Goal: Browse casually

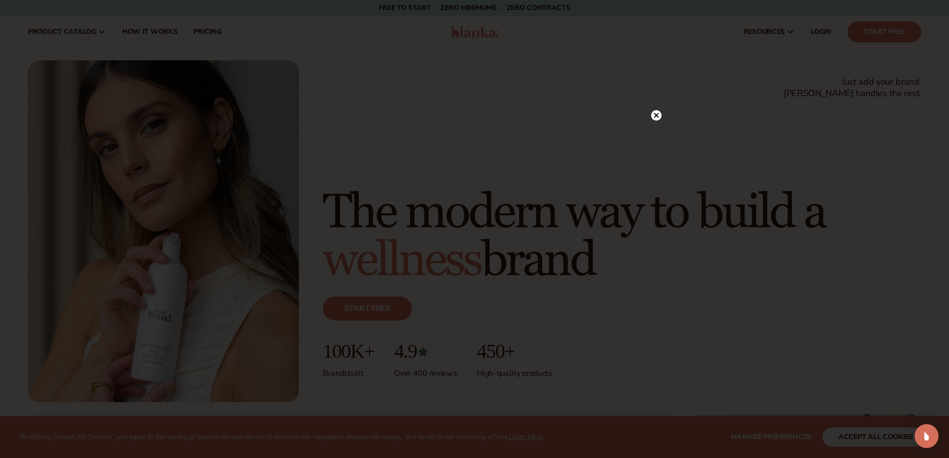
click at [654, 119] on icon at bounding box center [656, 115] width 10 height 10
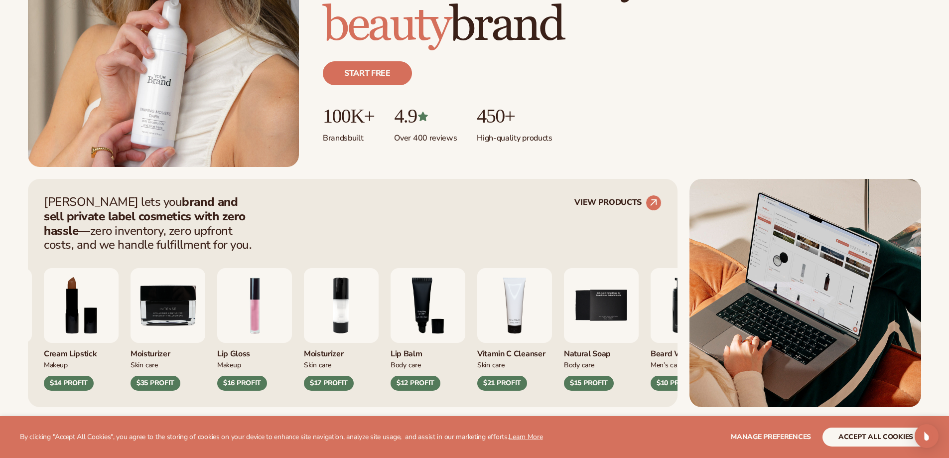
scroll to position [249, 0]
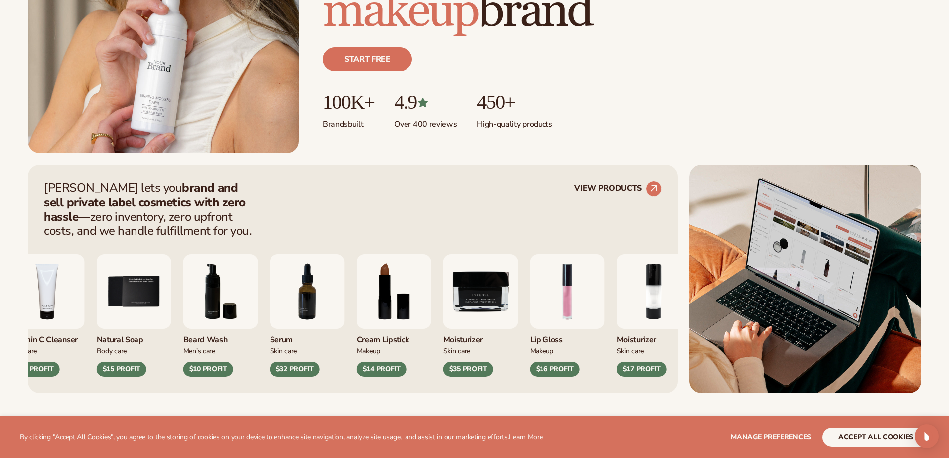
click at [486, 288] on img "9 / 9" at bounding box center [480, 291] width 75 height 75
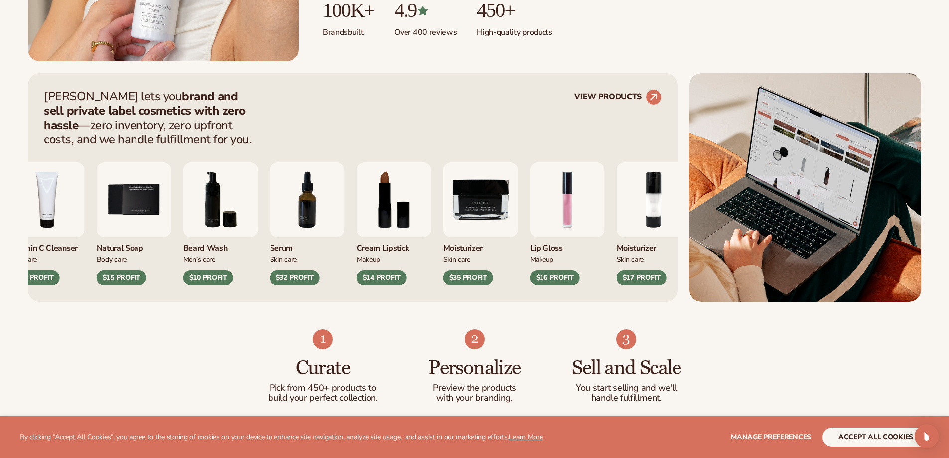
scroll to position [398, 0]
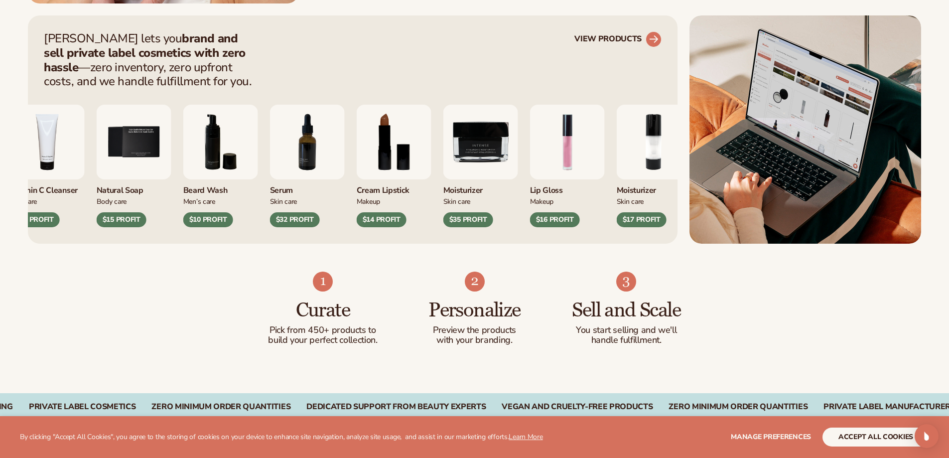
click at [656, 37] on icon at bounding box center [653, 38] width 9 height 9
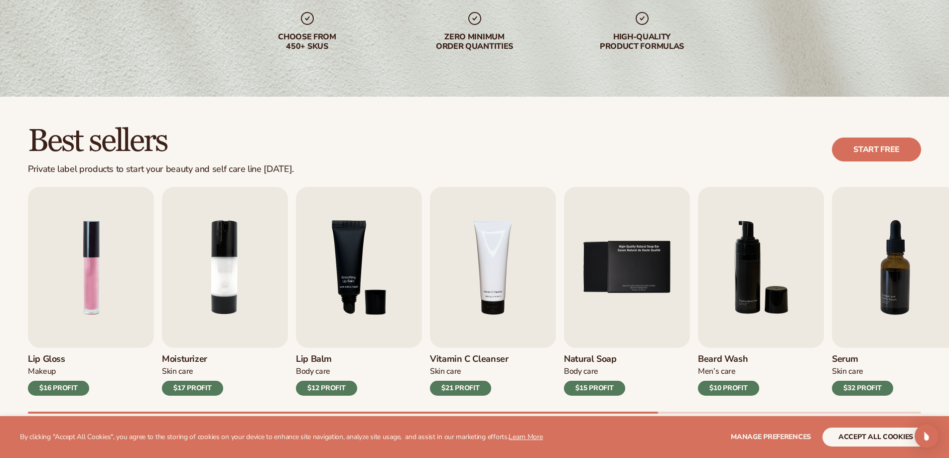
scroll to position [199, 0]
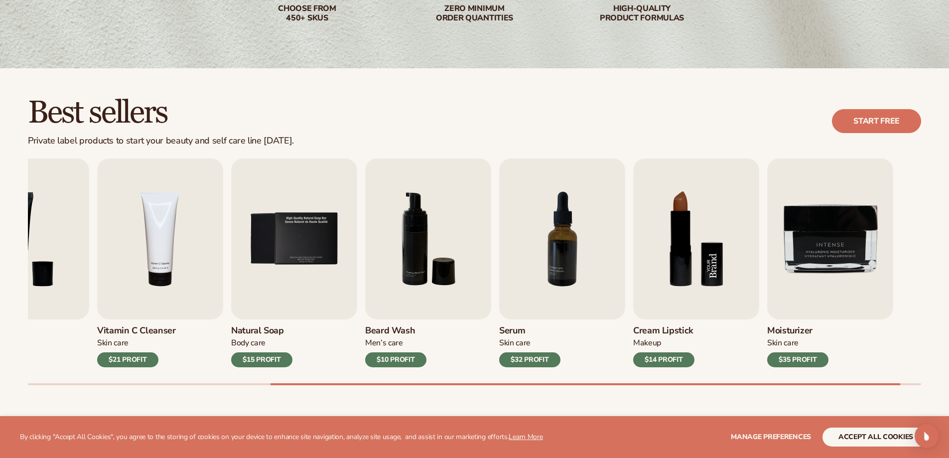
click at [690, 266] on img "8 / 9" at bounding box center [696, 238] width 126 height 161
click at [686, 329] on h3 "Cream Lipstick" at bounding box center [663, 330] width 61 height 11
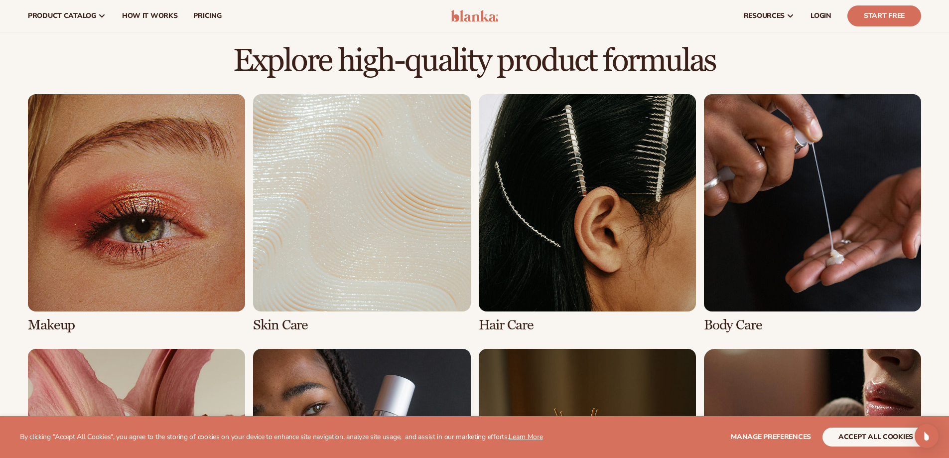
scroll to position [648, 0]
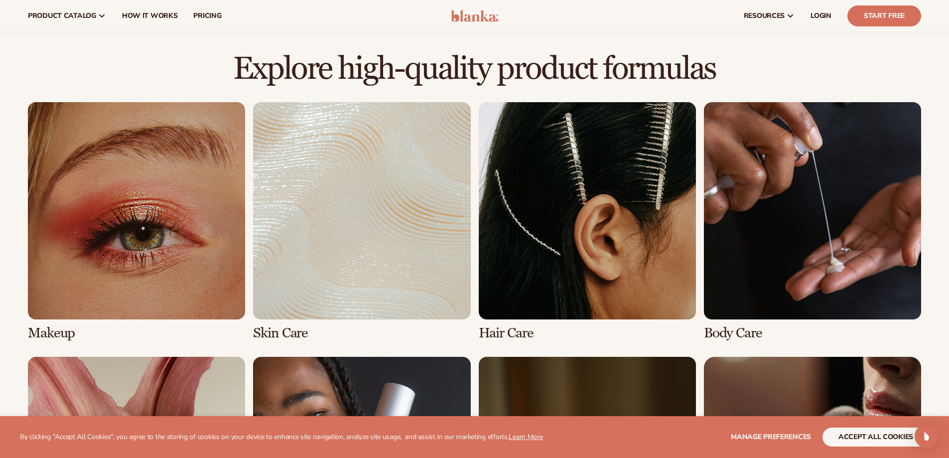
click at [124, 268] on link "1 / 8" at bounding box center [136, 221] width 217 height 239
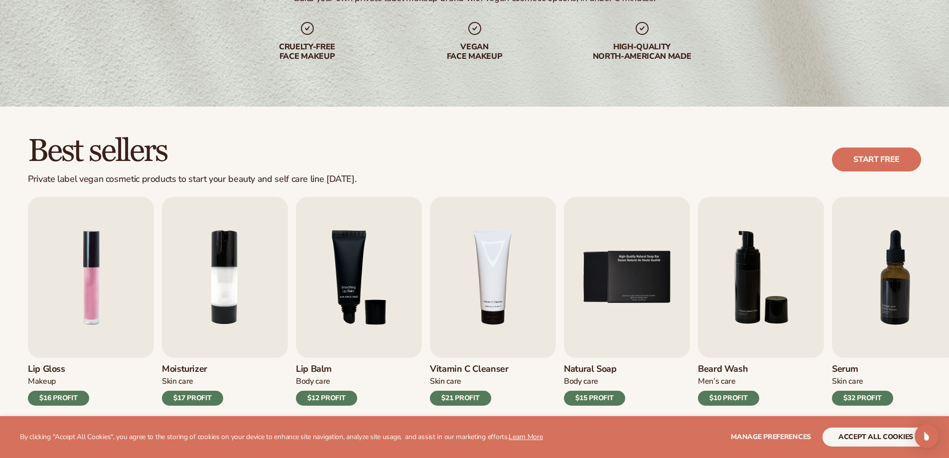
scroll to position [199, 0]
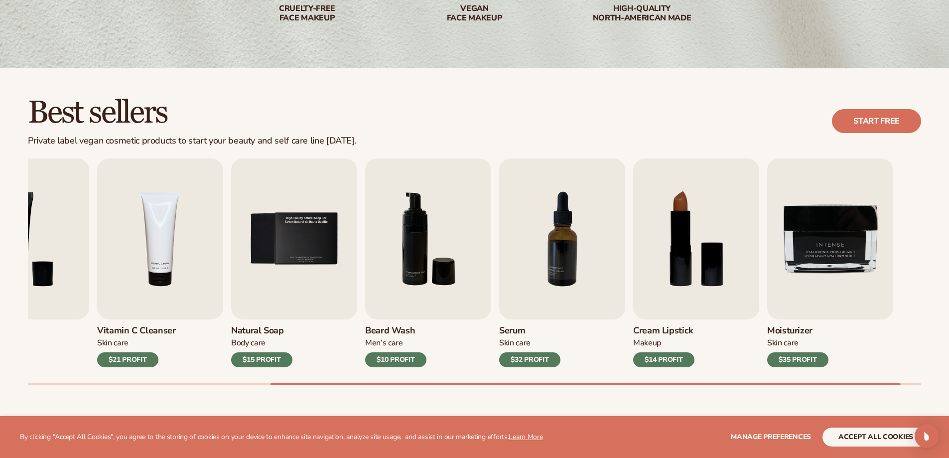
click at [900, 385] on div at bounding box center [474, 384] width 893 height 2
click at [779, 440] on span "Manage preferences" at bounding box center [771, 436] width 80 height 9
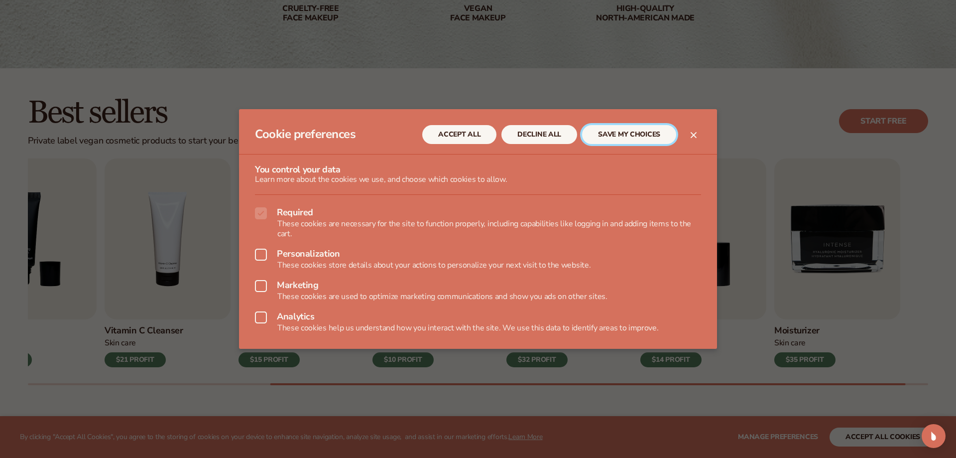
click at [632, 134] on button "SAVE MY CHOICES" at bounding box center [629, 134] width 94 height 19
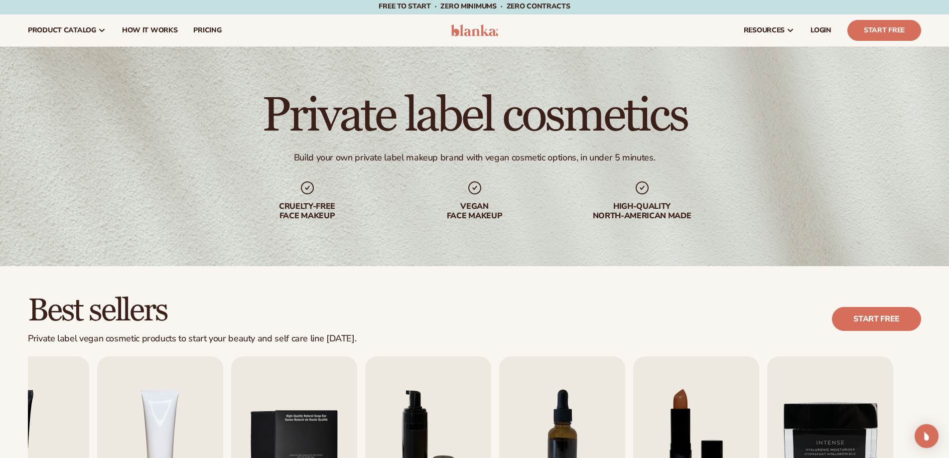
scroll to position [0, 0]
